Goal: Find specific page/section: Find specific page/section

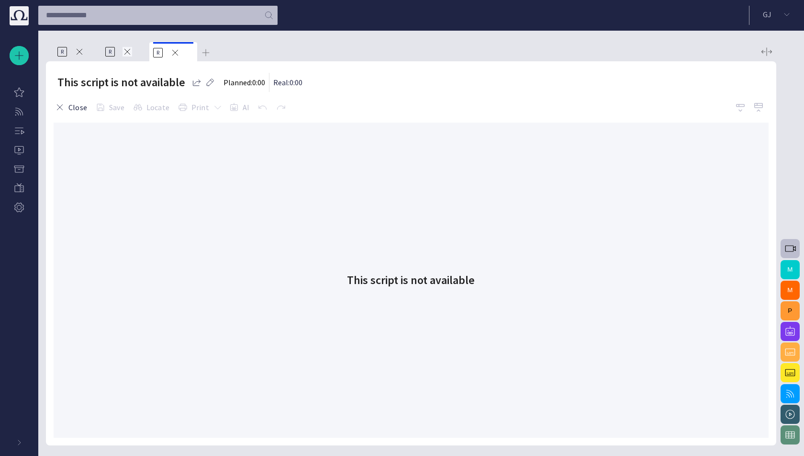
drag, startPoint x: 134, startPoint y: 50, endPoint x: 129, endPoint y: 52, distance: 5.4
click at [133, 50] on div "R" at bounding box center [125, 51] width 40 height 19
click at [127, 52] on span at bounding box center [128, 52] width 10 height 10
click at [16, 441] on span "button" at bounding box center [19, 443] width 8 height 8
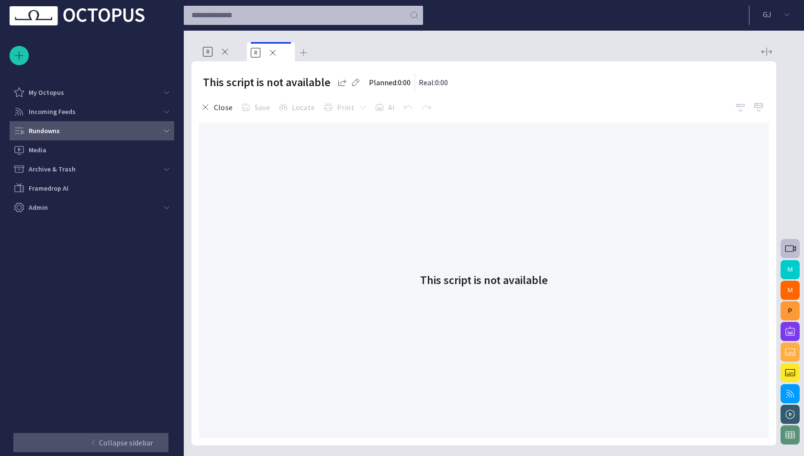
click at [76, 126] on div "Rundowns" at bounding box center [88, 130] width 151 height 15
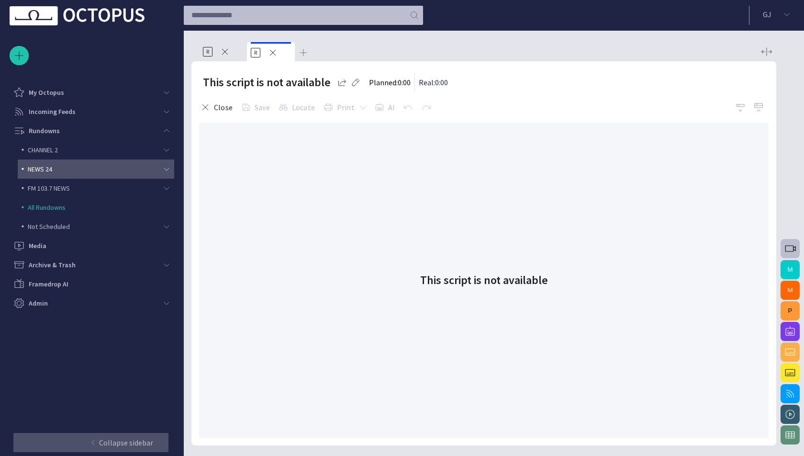
click at [56, 168] on p "NEWS 24" at bounding box center [96, 169] width 137 height 10
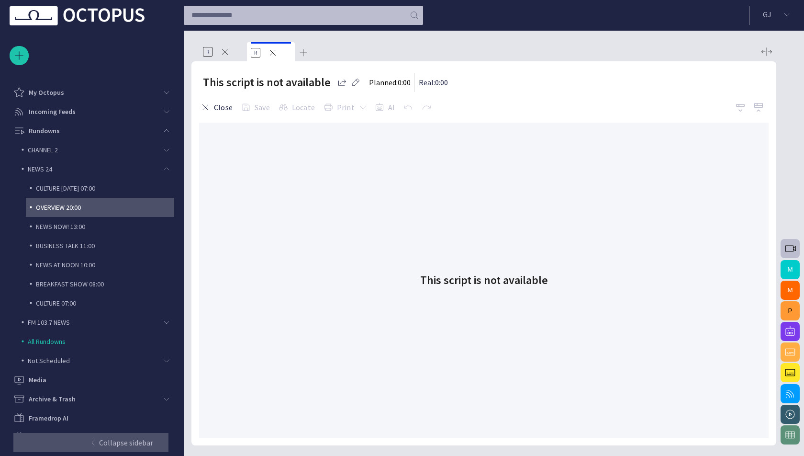
click at [74, 206] on p "OVERVIEW 20:00" at bounding box center [105, 208] width 138 height 10
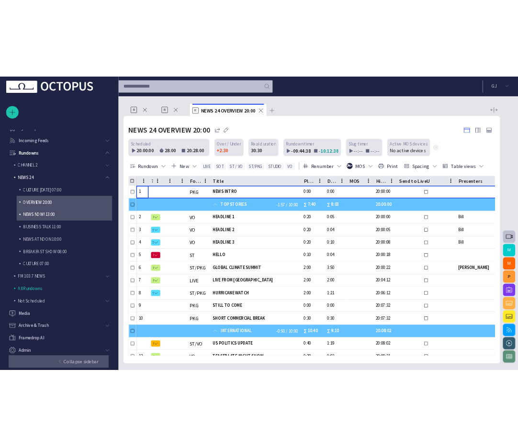
scroll to position [13, 0]
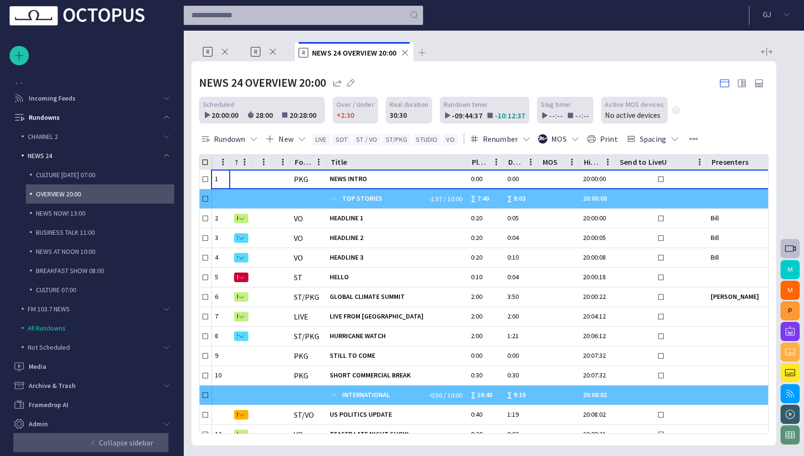
drag, startPoint x: 273, startPoint y: 52, endPoint x: 241, endPoint y: 54, distance: 32.2
click at [271, 52] on span at bounding box center [273, 52] width 10 height 10
click at [228, 53] on span at bounding box center [225, 52] width 10 height 10
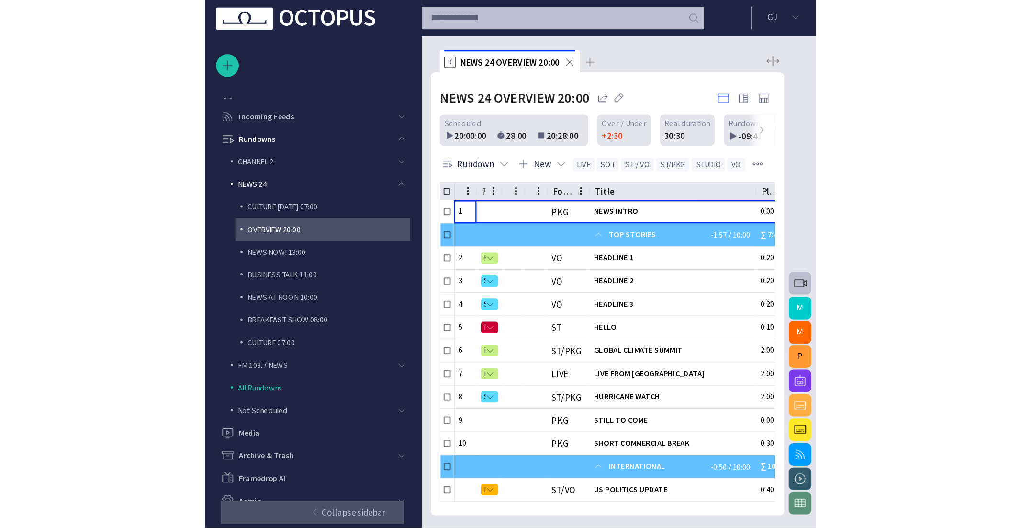
scroll to position [0, 0]
